Goal: Task Accomplishment & Management: Use online tool/utility

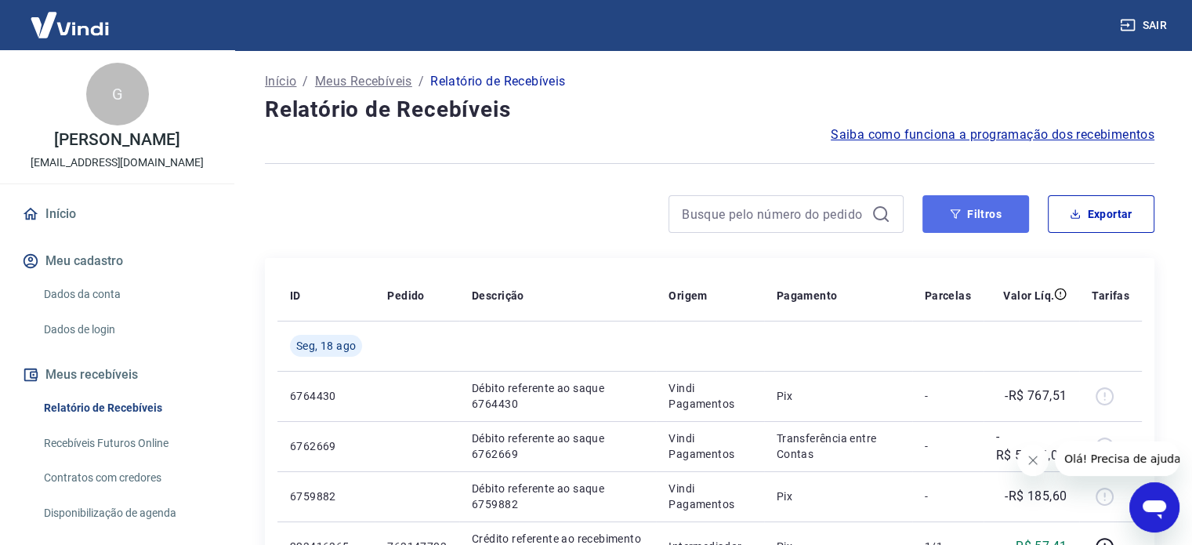
click at [959, 215] on icon "button" at bounding box center [955, 213] width 11 height 11
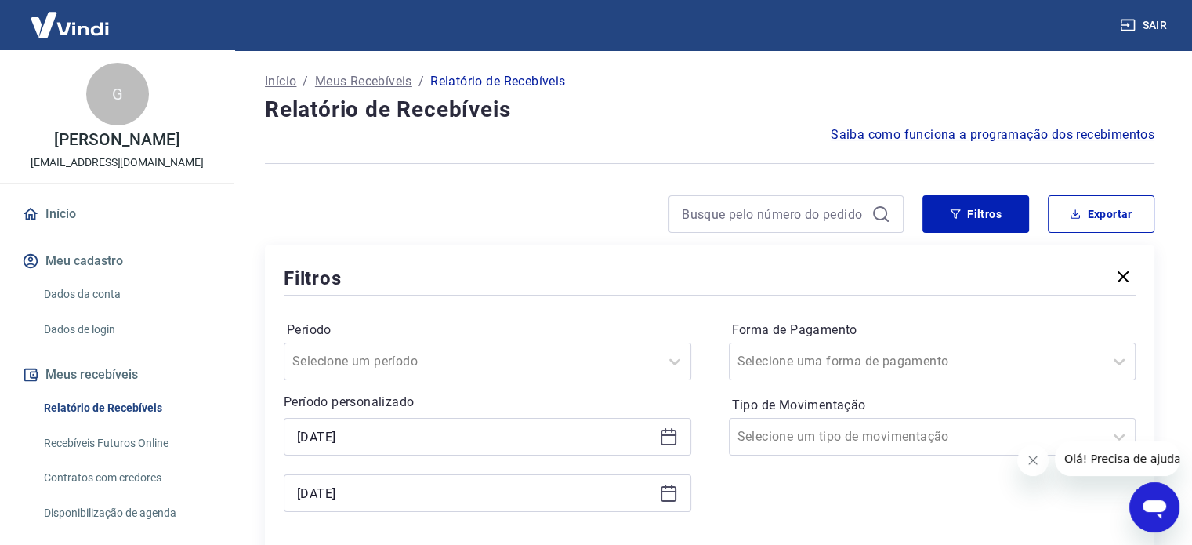
click at [668, 444] on icon at bounding box center [668, 436] width 19 height 19
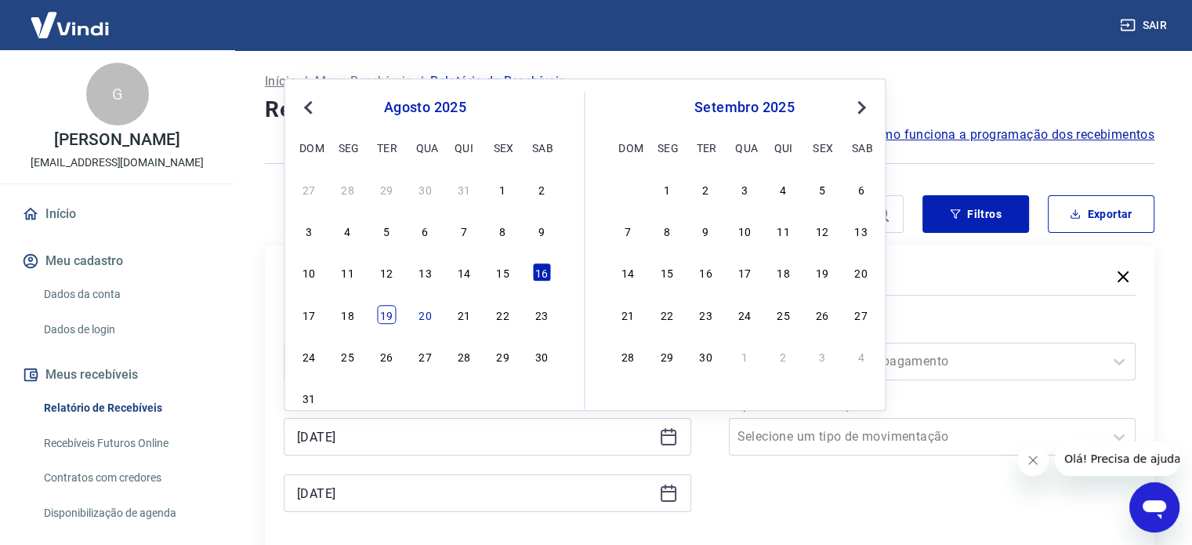
click at [378, 312] on div "19" at bounding box center [386, 314] width 19 height 19
type input "[DATE]"
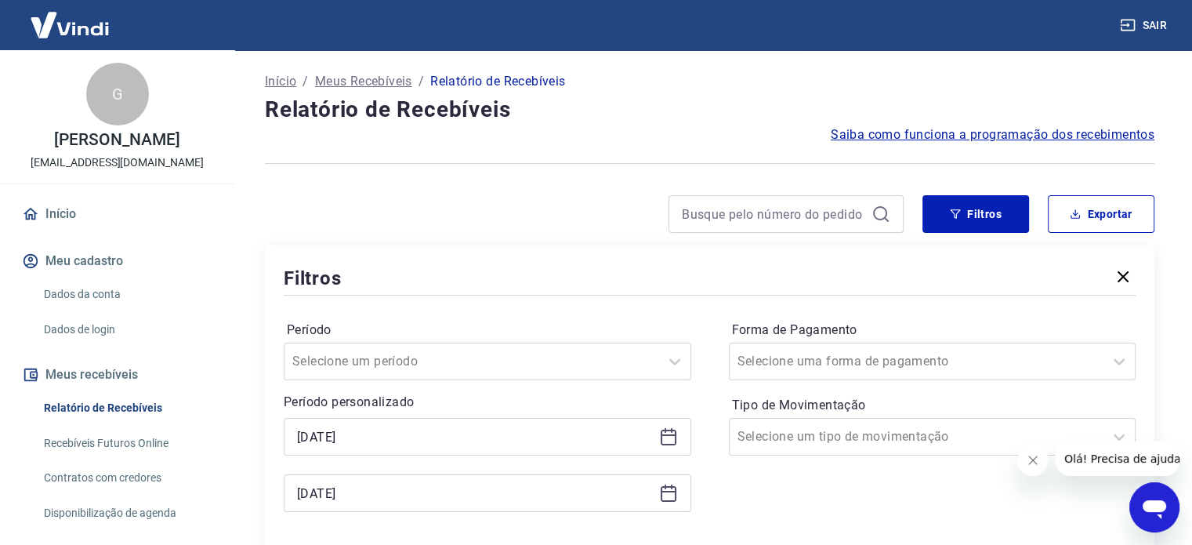
click at [672, 495] on icon at bounding box center [668, 493] width 19 height 19
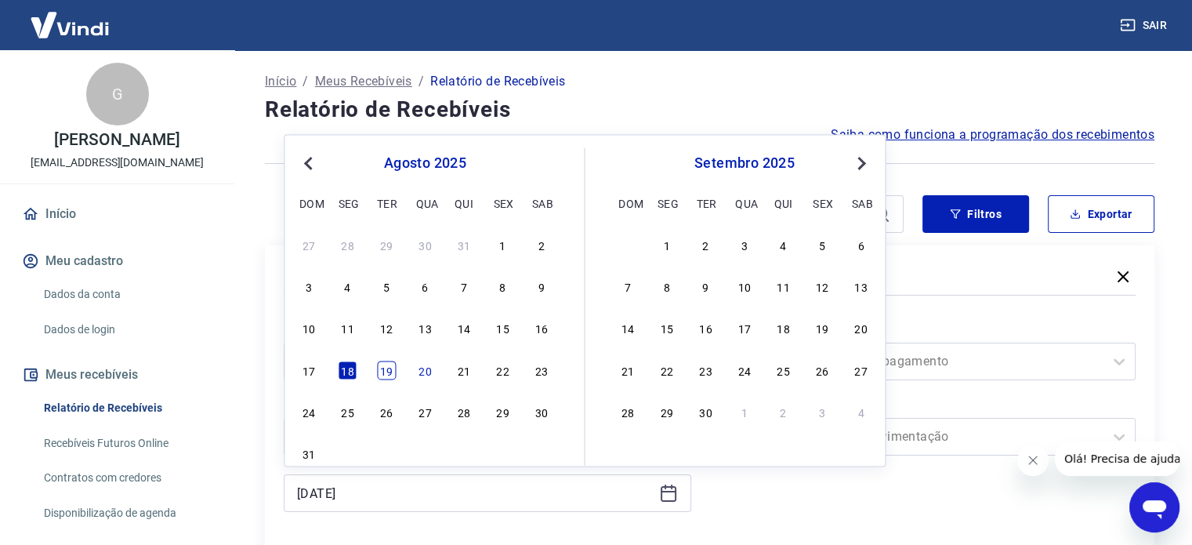
click at [386, 369] on div "19" at bounding box center [386, 370] width 19 height 19
type input "[DATE]"
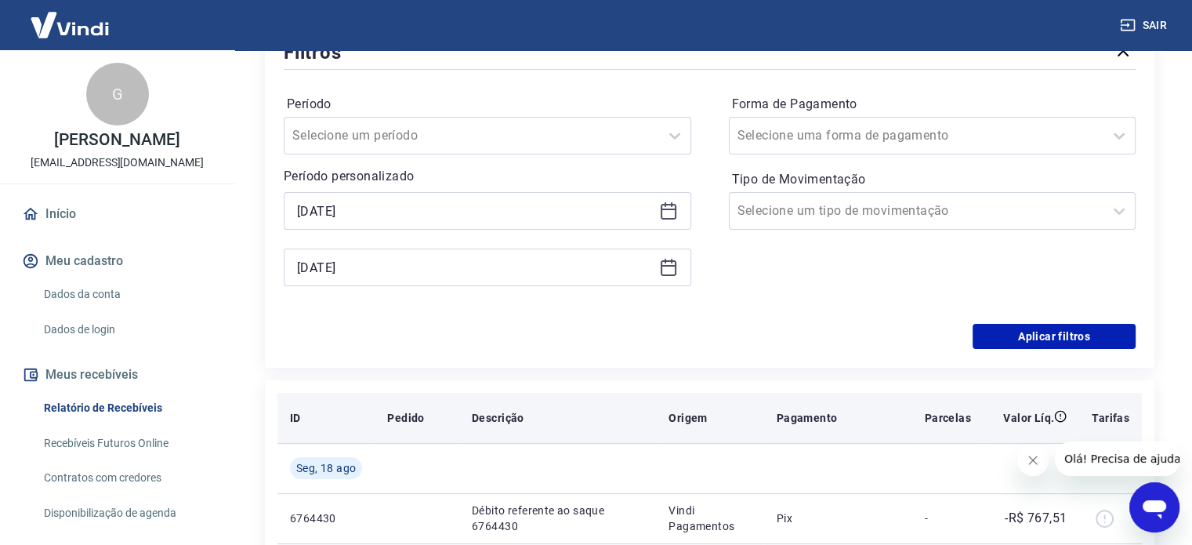
scroll to position [314, 0]
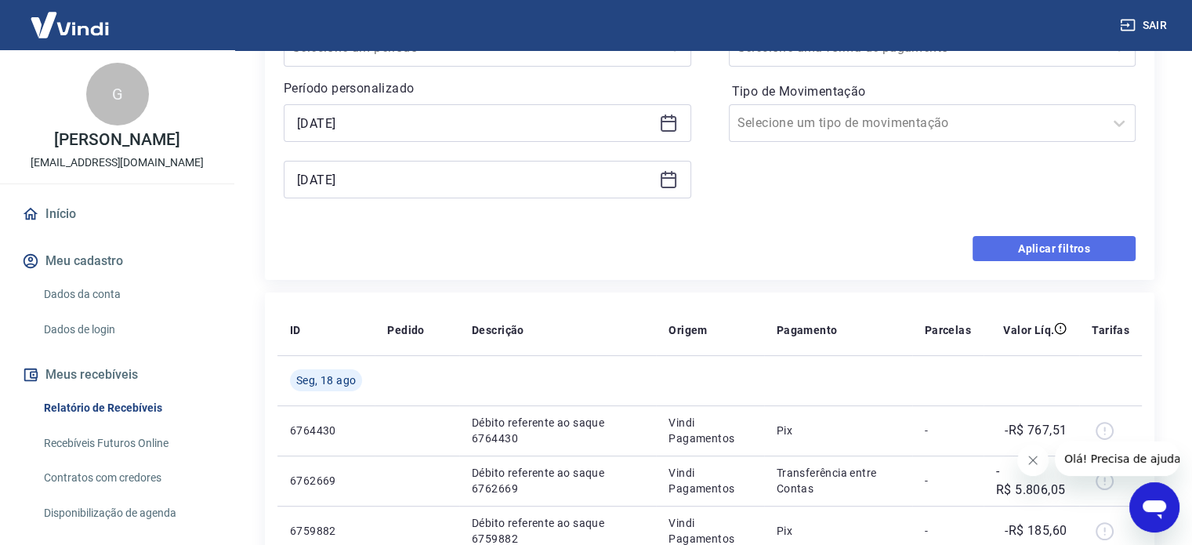
click at [1017, 244] on button "Aplicar filtros" at bounding box center [1054, 248] width 163 height 25
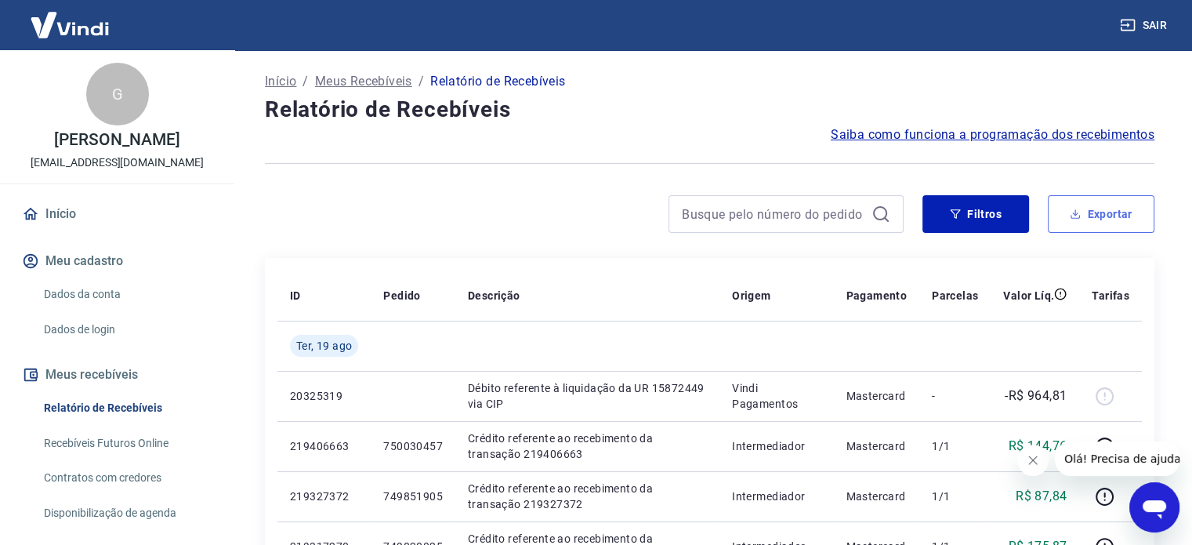
click at [1092, 213] on button "Exportar" at bounding box center [1101, 214] width 107 height 38
type input "[DATE]"
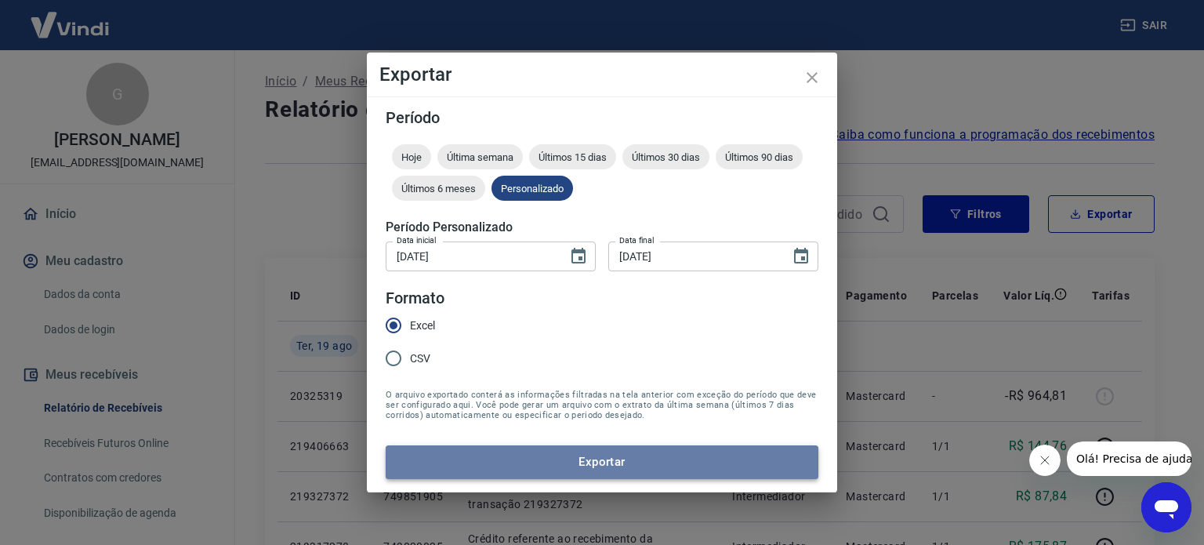
click at [590, 467] on button "Exportar" at bounding box center [602, 461] width 433 height 33
